Goal: Subscribe to service/newsletter

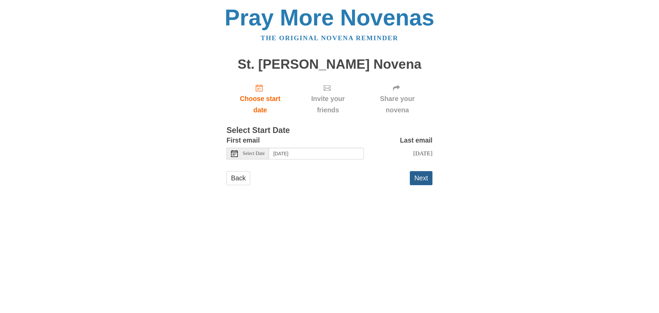
click at [423, 177] on button "Next" at bounding box center [421, 178] width 23 height 14
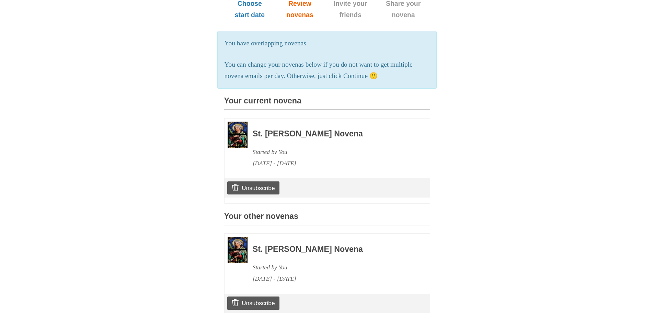
scroll to position [136, 0]
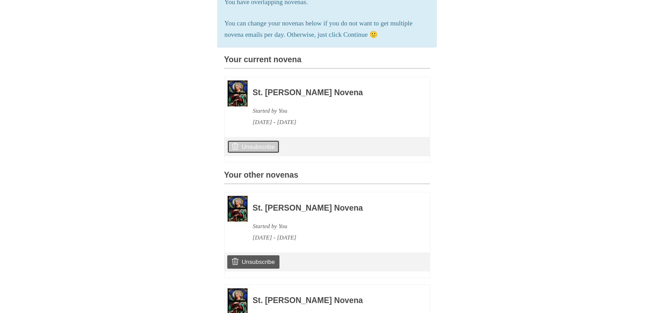
click at [270, 153] on link "Unsubscribe" at bounding box center [253, 146] width 52 height 13
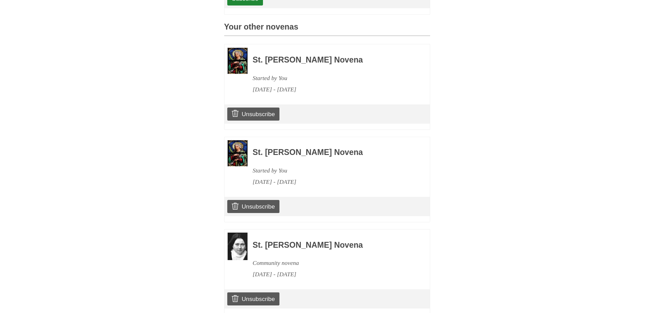
scroll to position [311, 0]
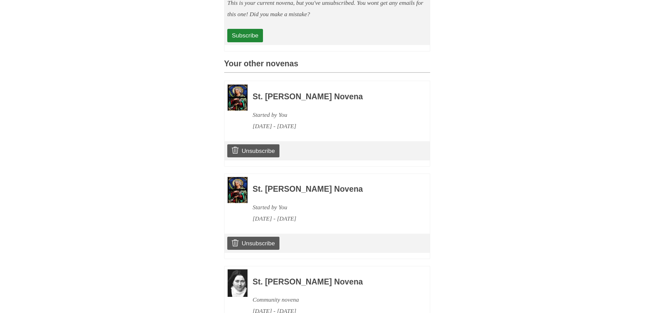
drag, startPoint x: 647, startPoint y: 145, endPoint x: 648, endPoint y: 127, distance: 17.9
click at [648, 138] on body "Pray More Novenas The original novena reminder You are now unsubscribed from St…" at bounding box center [327, 41] width 654 height 704
drag, startPoint x: 648, startPoint y: 127, endPoint x: 649, endPoint y: 116, distance: 10.4
click at [649, 116] on body "Pray More Novenas The original novena reminder You are now unsubscribed from St…" at bounding box center [327, 41] width 654 height 704
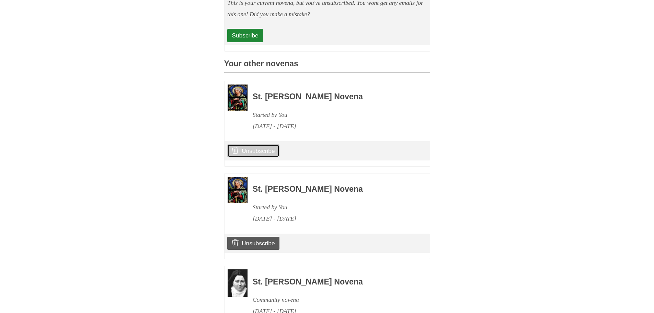
click at [262, 157] on link "Unsubscribe" at bounding box center [253, 150] width 52 height 13
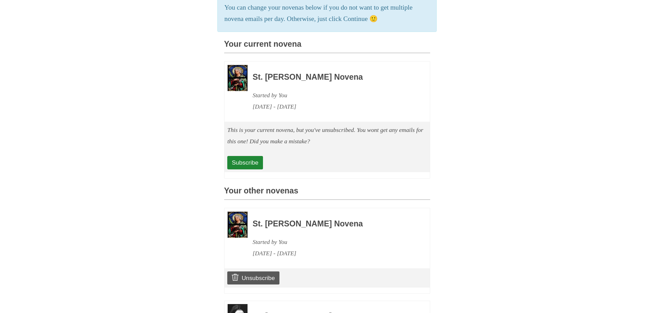
scroll to position [201, 0]
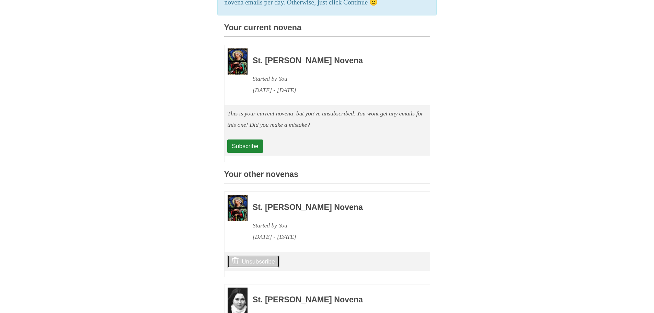
click at [259, 268] on link "Unsubscribe" at bounding box center [253, 261] width 52 height 13
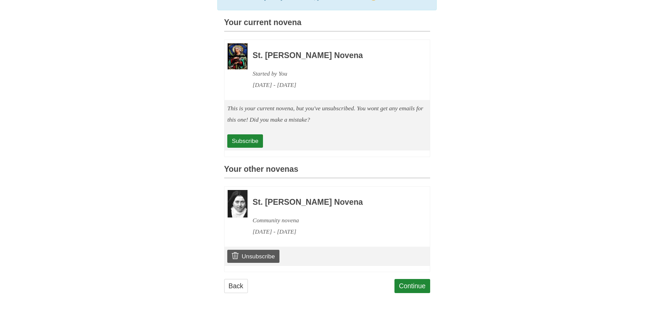
scroll to position [217, 0]
click at [244, 140] on link "Subscribe" at bounding box center [244, 140] width 35 height 13
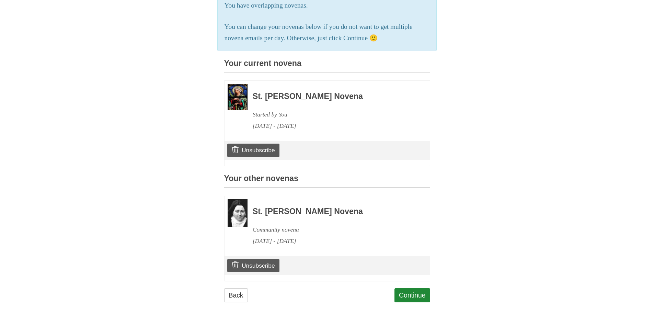
scroll to position [186, 0]
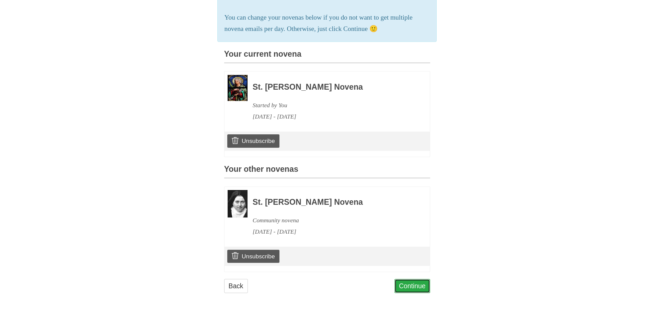
click at [412, 283] on link "Continue" at bounding box center [413, 286] width 36 height 14
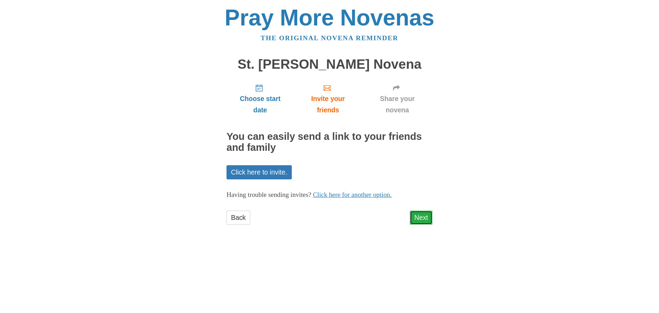
click at [423, 218] on link "Next" at bounding box center [421, 217] width 23 height 14
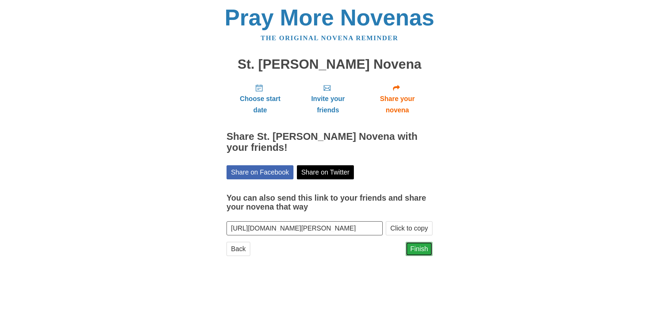
click at [416, 246] on link "Finish" at bounding box center [419, 249] width 27 height 14
